Goal: Task Accomplishment & Management: Manage account settings

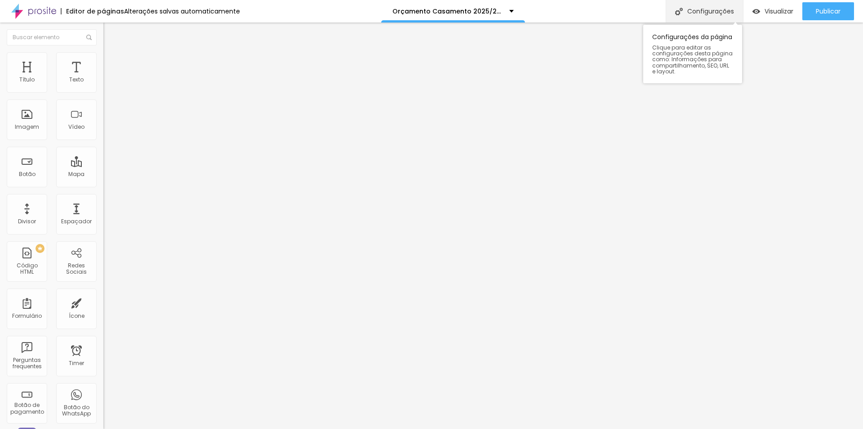
click at [697, 10] on div "Configurações" at bounding box center [704, 11] width 77 height 22
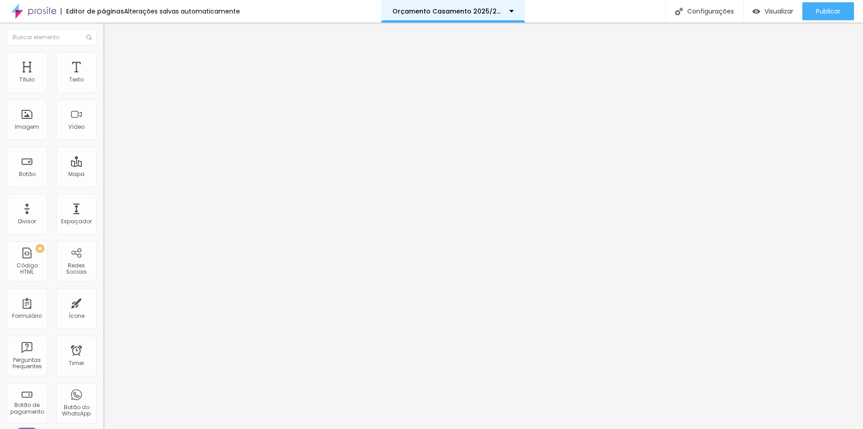
click at [433, 15] on div "Orçamento Casamento 2025/2026" at bounding box center [453, 11] width 144 height 22
click at [463, 12] on p "Casamento Filmagem 2026/2027" at bounding box center [438, 11] width 110 height 6
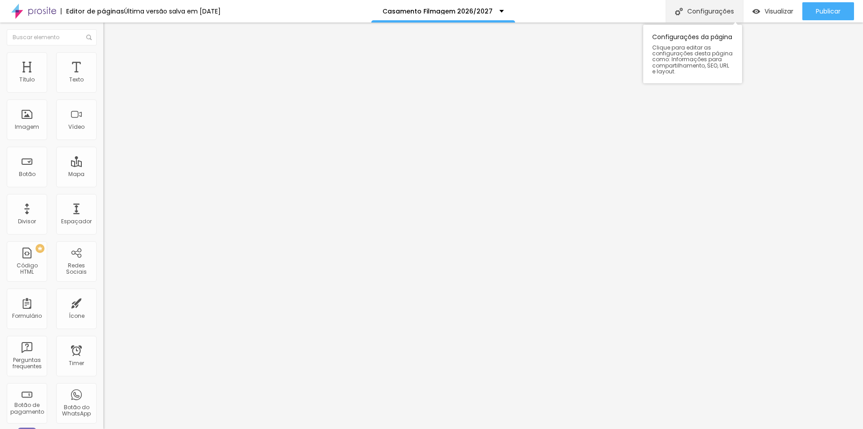
click at [711, 9] on div "Configurações" at bounding box center [704, 11] width 77 height 22
type input "Casamento Fotografia e Filmagem 2026/2027"
drag, startPoint x: 430, startPoint y: 156, endPoint x: 435, endPoint y: 167, distance: 12.5
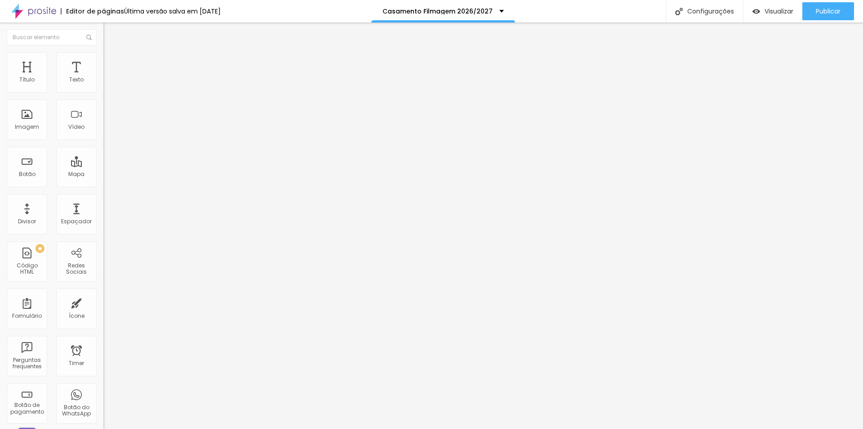
type input "/orcamento-casamento-fotografia-e-filmagem-2026-2027"
click at [103, 35] on button "Editar Título" at bounding box center [154, 32] width 103 height 21
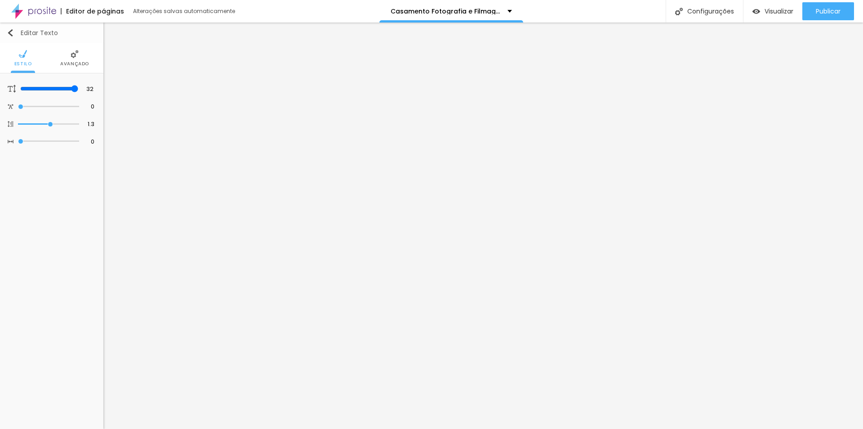
click at [11, 29] on button "Editar Texto" at bounding box center [51, 32] width 103 height 21
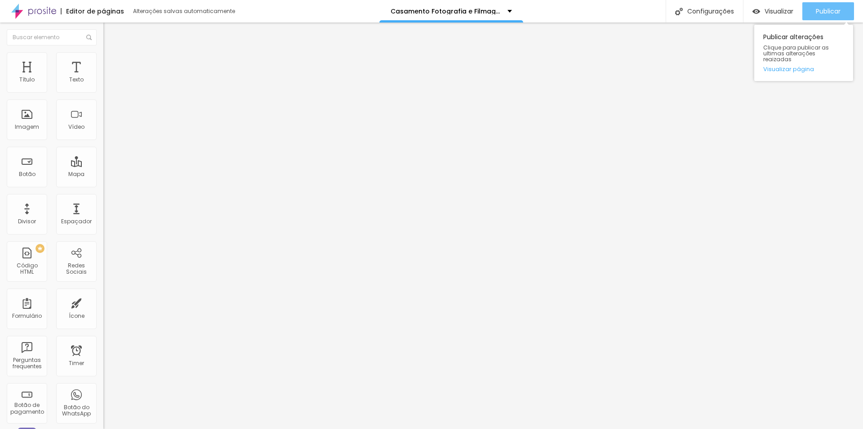
click at [831, 13] on span "Publicar" at bounding box center [828, 11] width 25 height 7
click at [765, 10] on span "Visualizar" at bounding box center [779, 11] width 29 height 7
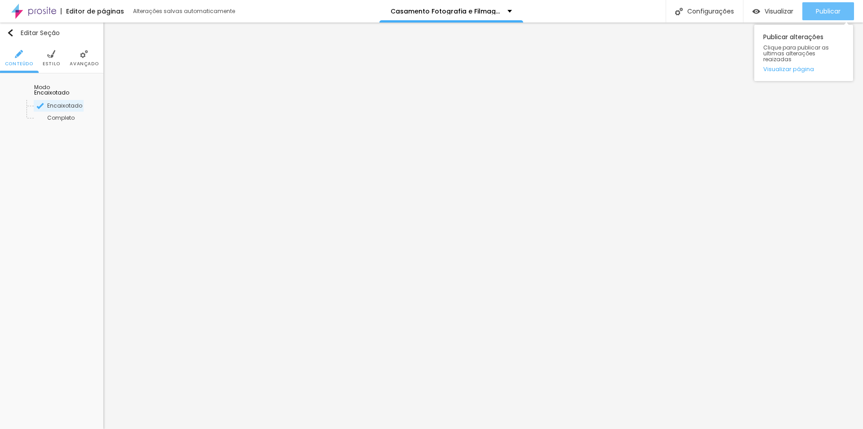
click at [819, 8] on span "Publicar" at bounding box center [828, 11] width 25 height 7
click at [816, 9] on span "Publicar" at bounding box center [828, 11] width 25 height 7
click at [816, 15] on span "Publicar" at bounding box center [828, 11] width 25 height 7
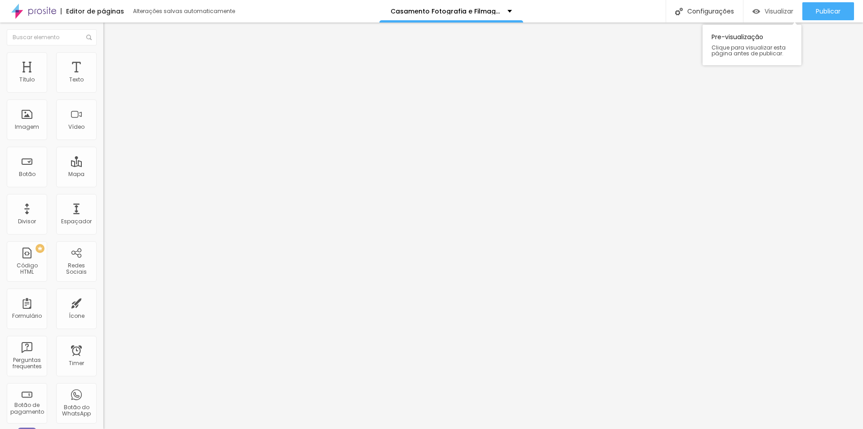
click at [768, 12] on span "Visualizar" at bounding box center [779, 11] width 29 height 7
